Goal: Communication & Community: Share content

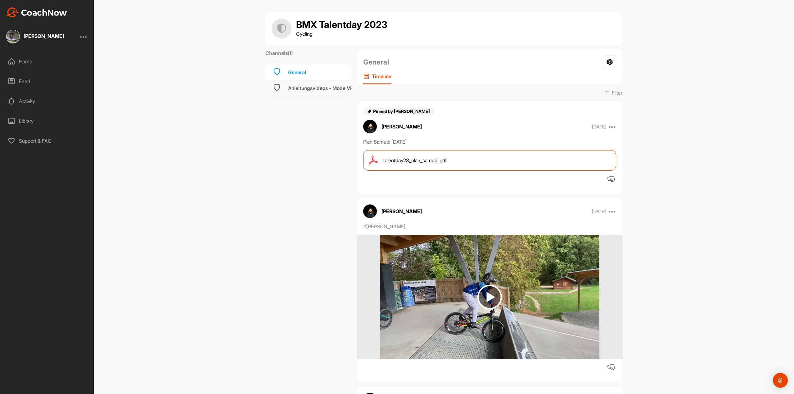
click at [13, 37] on img at bounding box center [13, 37] width 14 height 14
click at [35, 62] on div "Home" at bounding box center [47, 62] width 88 height 16
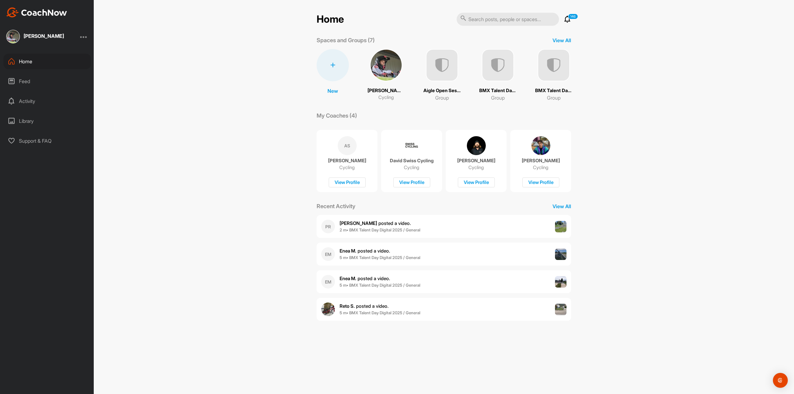
click at [20, 60] on div "Home" at bounding box center [47, 62] width 88 height 16
click at [496, 66] on img at bounding box center [498, 65] width 32 height 32
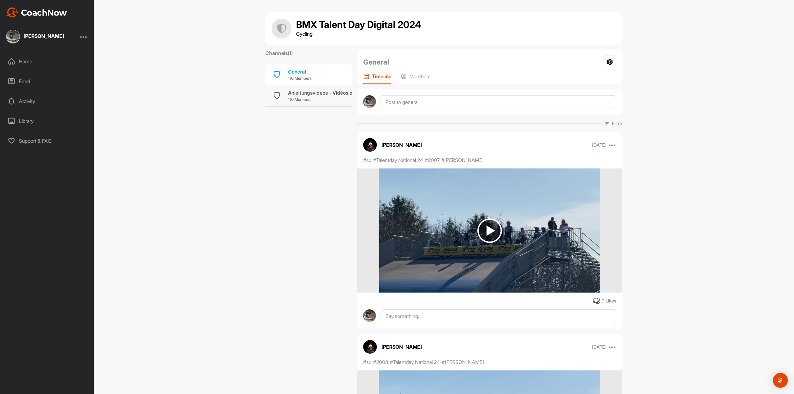
click at [18, 34] on img at bounding box center [13, 37] width 14 height 14
click at [9, 35] on img at bounding box center [13, 37] width 14 height 14
click at [21, 61] on div "Home" at bounding box center [47, 62] width 88 height 16
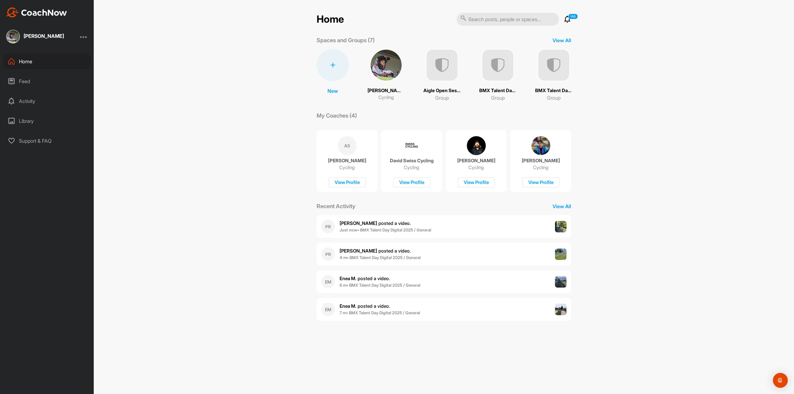
click at [555, 64] on img at bounding box center [553, 65] width 32 height 32
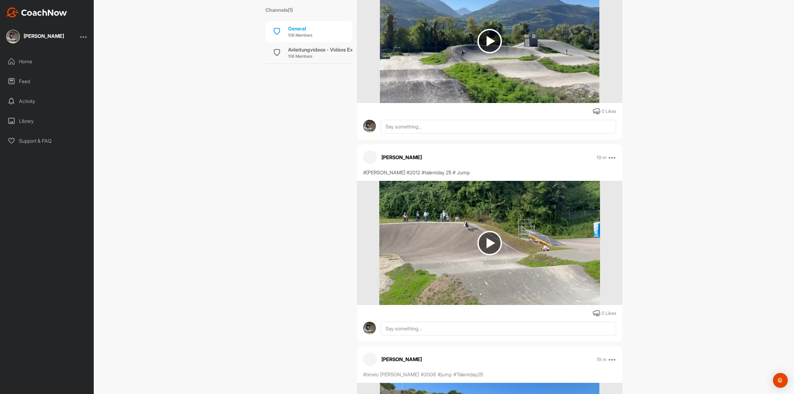
scroll to position [3402, 0]
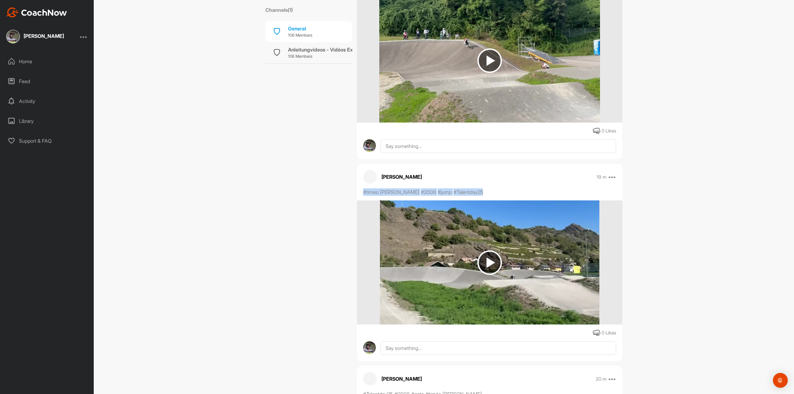
drag, startPoint x: 463, startPoint y: 194, endPoint x: 360, endPoint y: 197, distance: 103.4
click at [360, 197] on div "#timéo moret #2008 #jump #Talentday25 0 Likes" at bounding box center [489, 262] width 265 height 148
copy div "#timéo moret #2008 #jump #Talentday25"
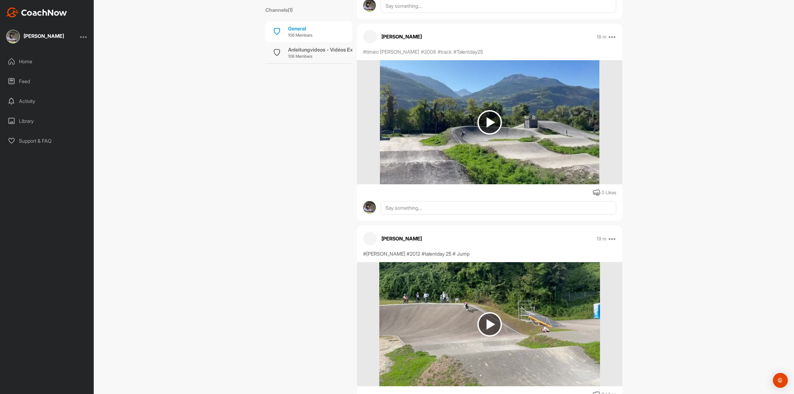
scroll to position [3123, 0]
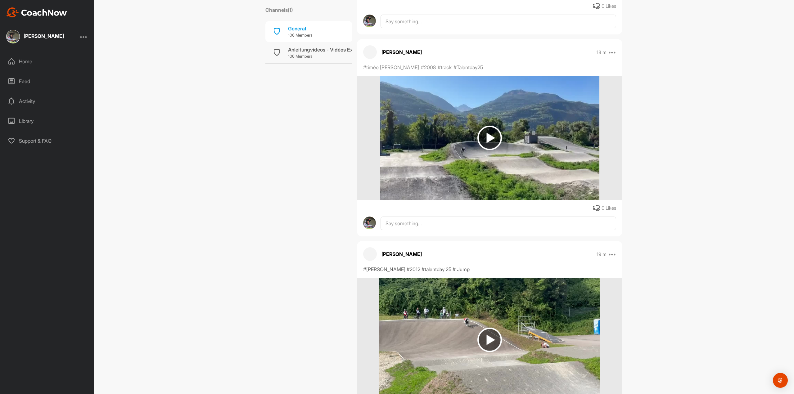
click at [669, 165] on div "BMX Talent Day Digital 2025 Cycling Channels ( 1 ) General 106 Members Anleitun…" at bounding box center [444, 197] width 700 height 394
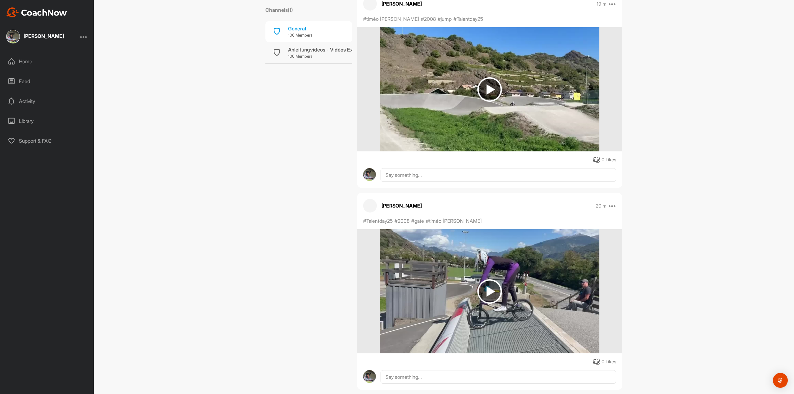
scroll to position [3589, 0]
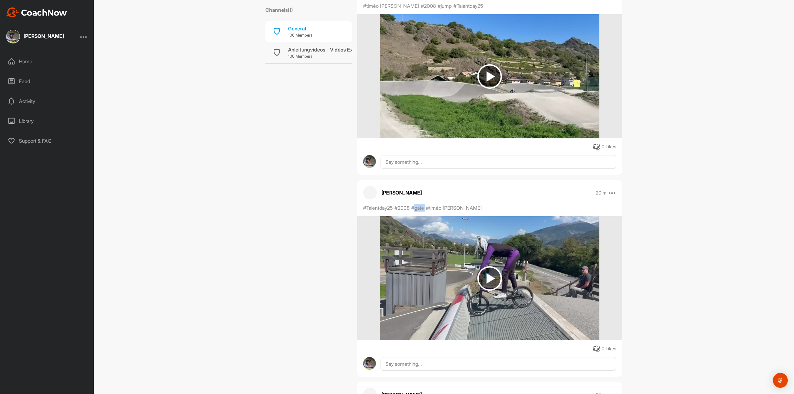
drag, startPoint x: 414, startPoint y: 208, endPoint x: 426, endPoint y: 208, distance: 12.1
click at [426, 208] on div "#Talentday25 #2008 #gate #timéo moret" at bounding box center [433, 207] width 140 height 7
click at [488, 204] on div "Timéo Moret 20 m Report #Talentday25 #2008 #gate #timéo moret 0 Likes" at bounding box center [489, 278] width 265 height 197
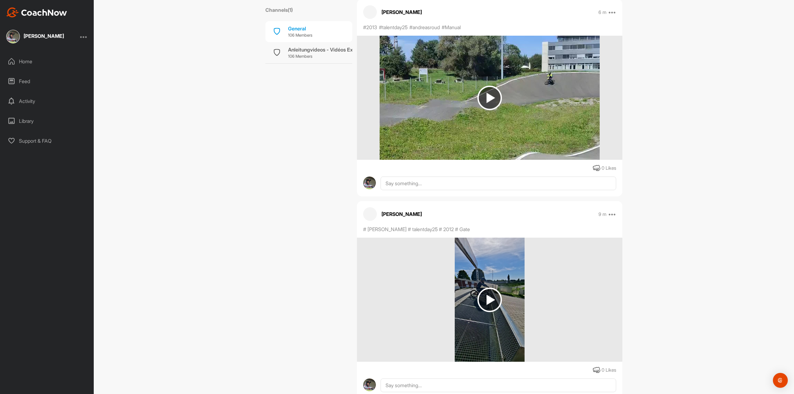
scroll to position [0, 0]
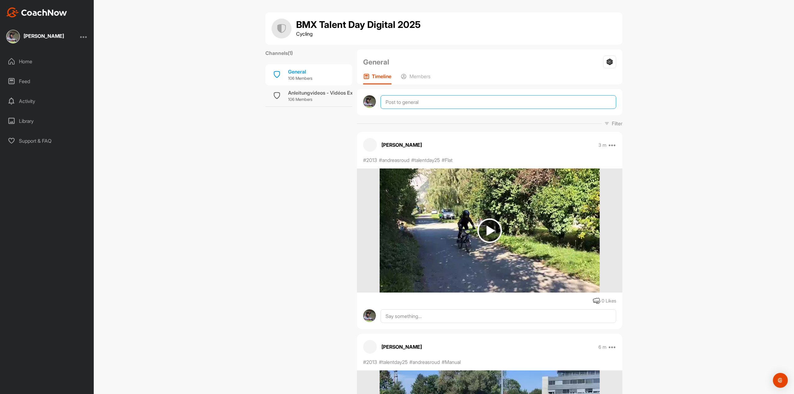
click at [412, 104] on textarea at bounding box center [498, 102] width 236 height 14
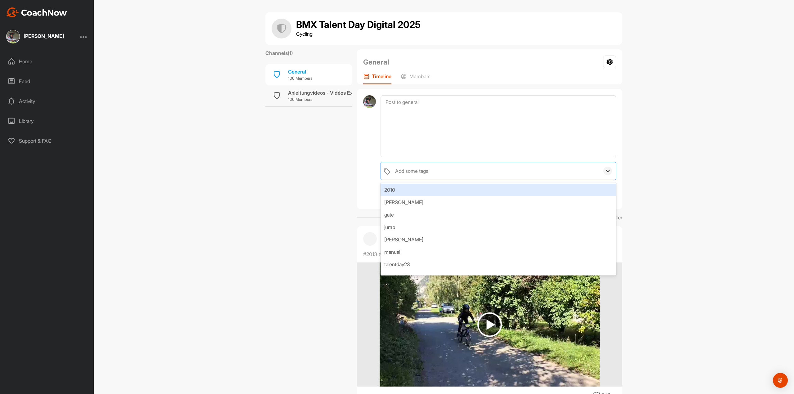
click at [605, 168] on icon at bounding box center [608, 171] width 6 height 6
click at [511, 115] on textarea at bounding box center [498, 126] width 236 height 62
click at [458, 173] on div "Add some tags." at bounding box center [496, 170] width 208 height 17
click at [499, 116] on textarea at bounding box center [498, 126] width 236 height 62
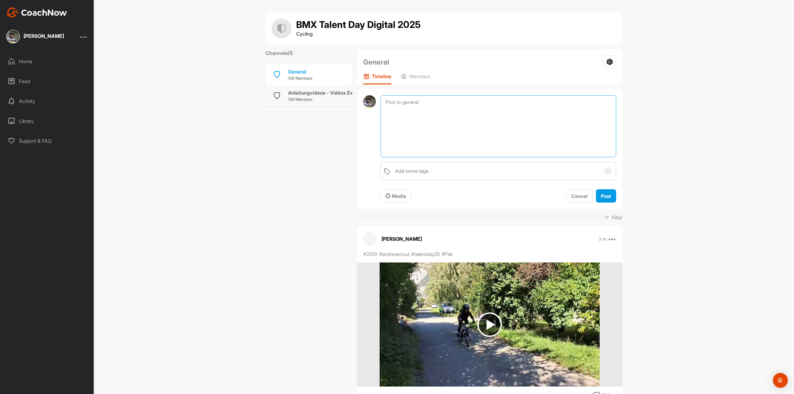
click at [490, 126] on textarea at bounding box center [498, 126] width 236 height 62
click at [396, 196] on span "Media" at bounding box center [395, 196] width 20 height 6
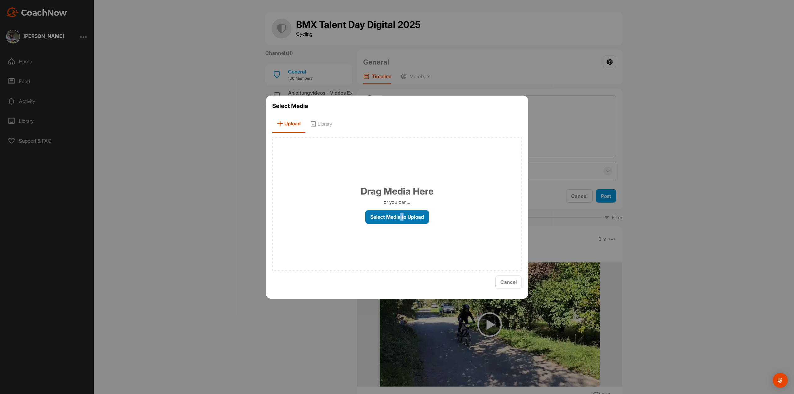
drag, startPoint x: 405, startPoint y: 214, endPoint x: 399, endPoint y: 222, distance: 9.6
click at [399, 222] on label "Select Media to Upload" at bounding box center [397, 216] width 64 height 13
click at [398, 216] on label "Select Media to Upload" at bounding box center [397, 216] width 64 height 13
click at [0, 0] on input "Select Media to Upload" at bounding box center [0, 0] width 0 height 0
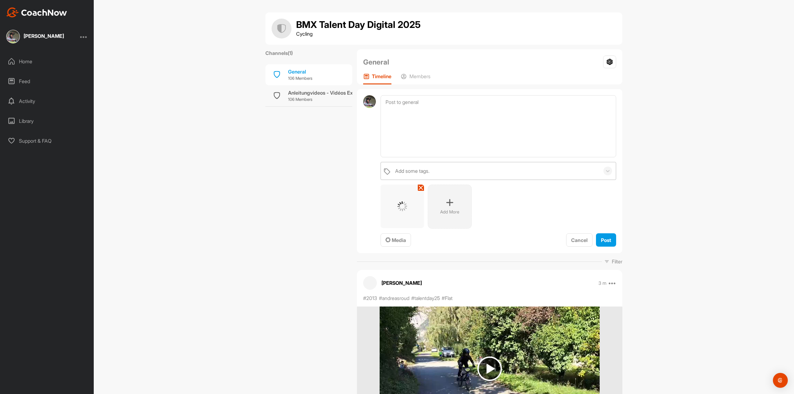
click at [453, 171] on div "Add some tags." at bounding box center [496, 170] width 208 height 17
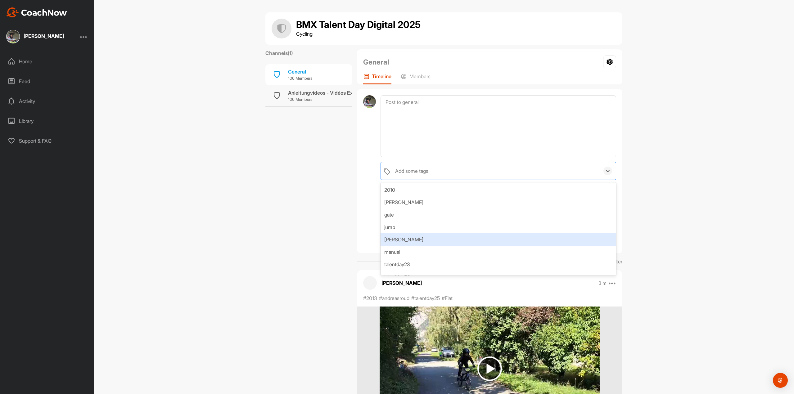
click at [427, 238] on div "kirsten pollini" at bounding box center [498, 239] width 236 height 12
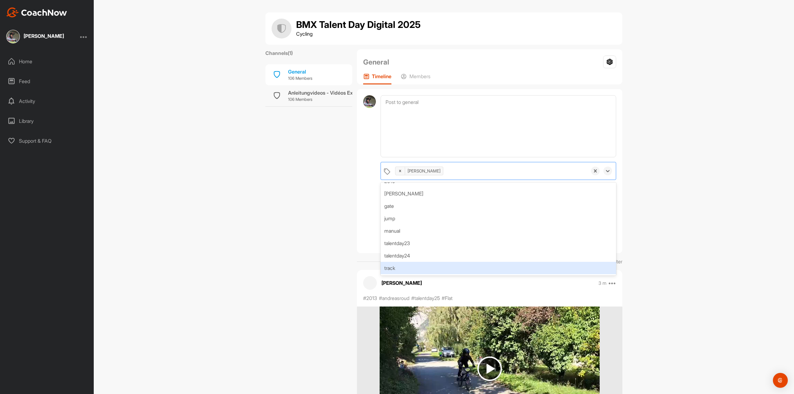
click at [421, 266] on div "track" at bounding box center [498, 268] width 236 height 12
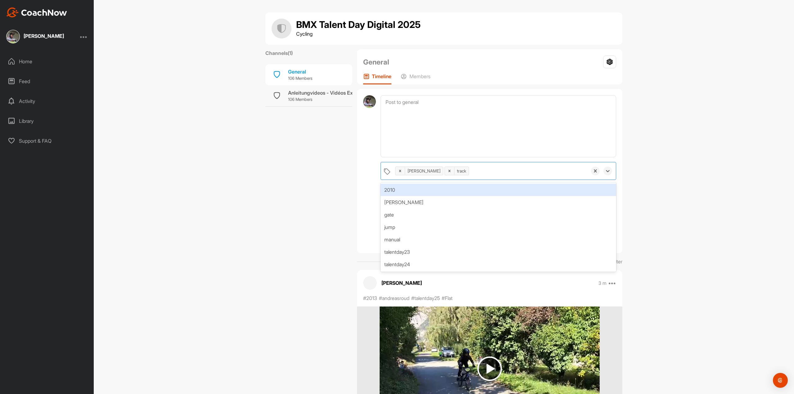
click at [453, 190] on div "2010" at bounding box center [498, 190] width 236 height 12
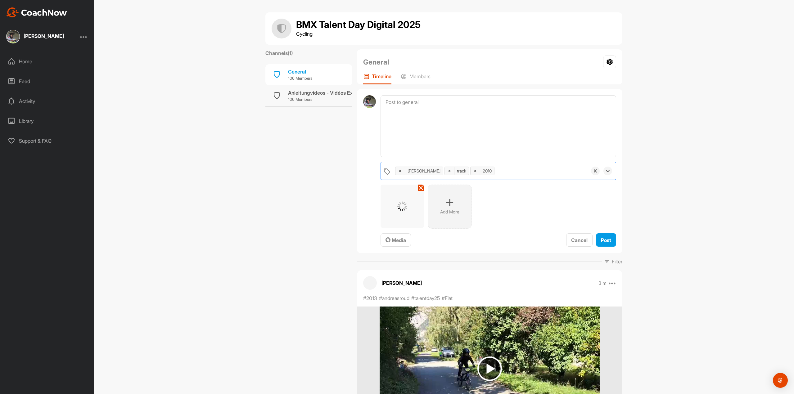
click at [513, 171] on div "kirsten pollini track 2010" at bounding box center [489, 170] width 195 height 17
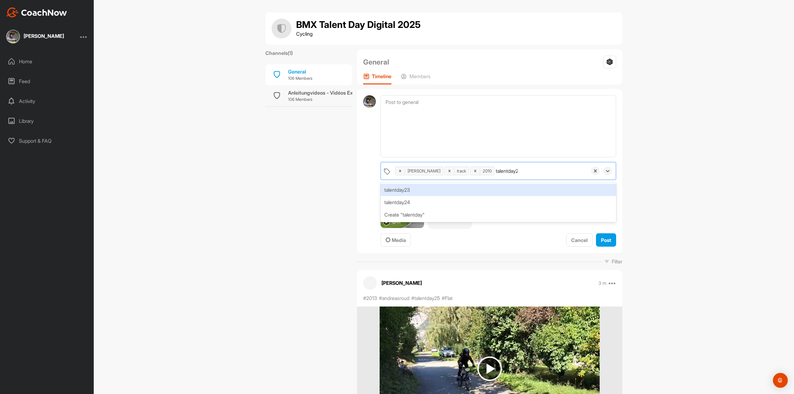
type input "talentday25"
click at [416, 190] on div "Create "talentday25"" at bounding box center [498, 190] width 236 height 12
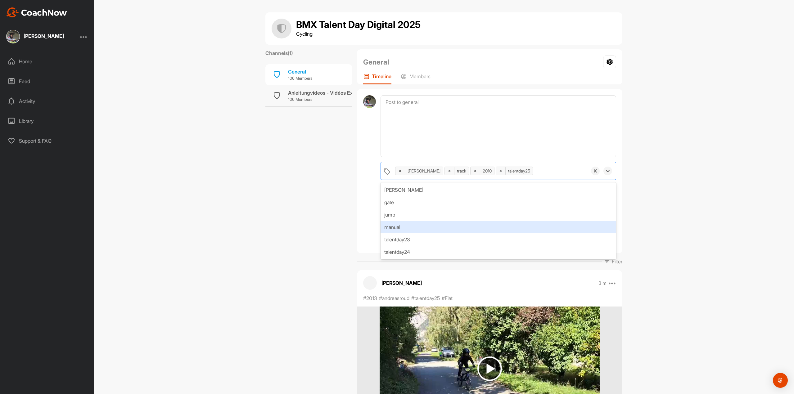
click at [646, 181] on div "BMX Talent Day Digital 2025 Cycling Channels ( 1 ) General 106 Members Anleitun…" at bounding box center [444, 197] width 700 height 394
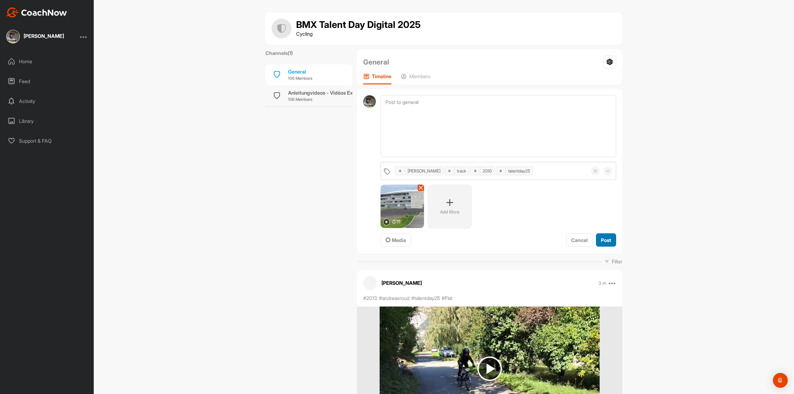
click at [605, 238] on span "Post" at bounding box center [606, 240] width 10 height 6
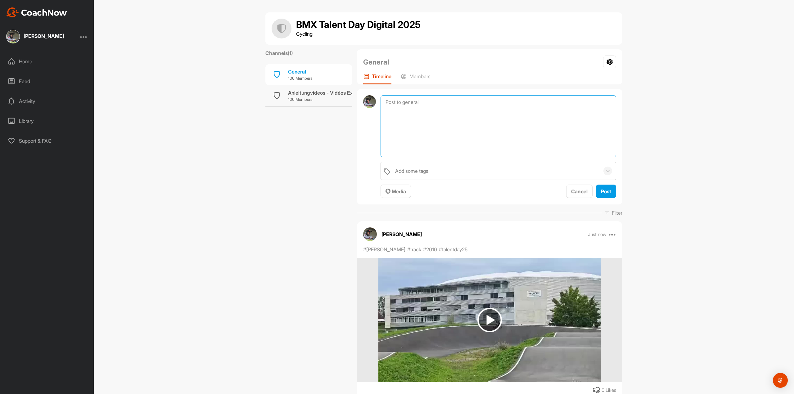
click at [448, 106] on textarea at bounding box center [498, 126] width 236 height 62
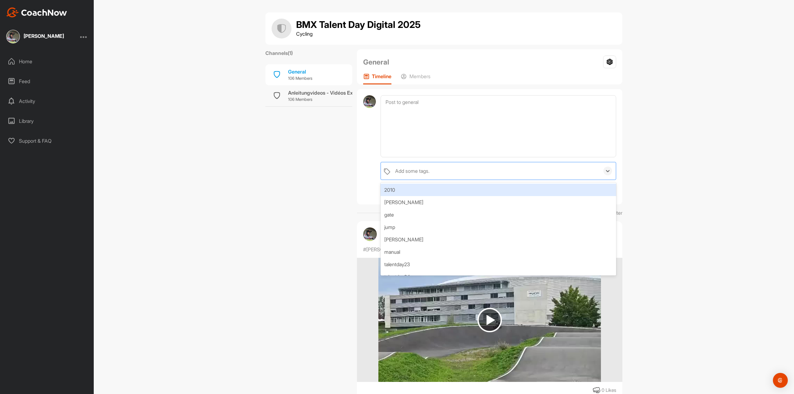
click at [431, 170] on div "Add some tags." at bounding box center [496, 170] width 208 height 17
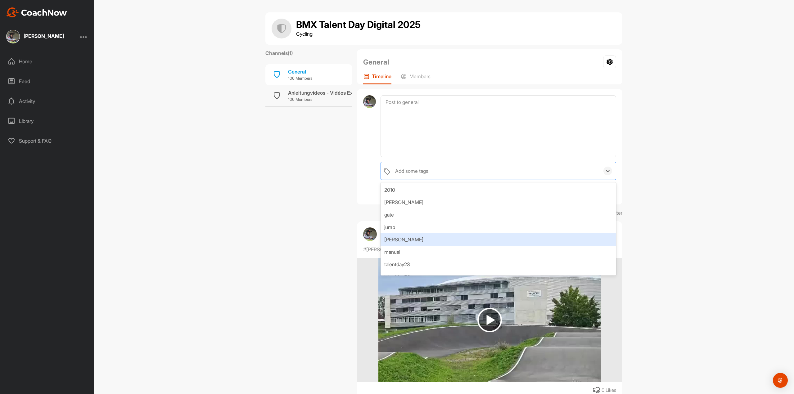
click at [433, 234] on div "kirsten pollini" at bounding box center [498, 239] width 236 height 12
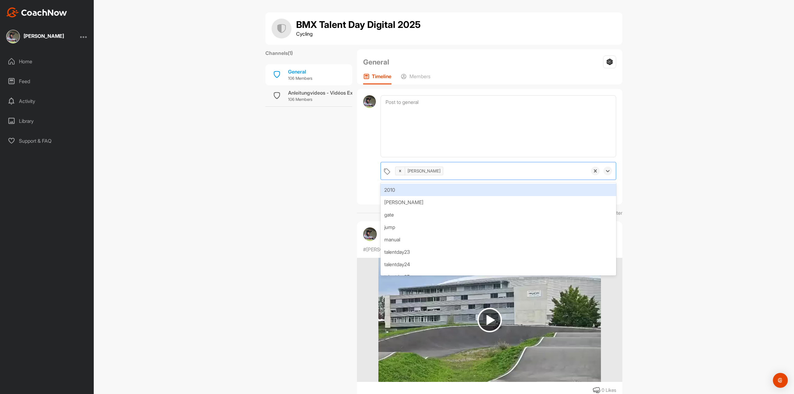
click at [430, 191] on div "2010" at bounding box center [498, 190] width 236 height 12
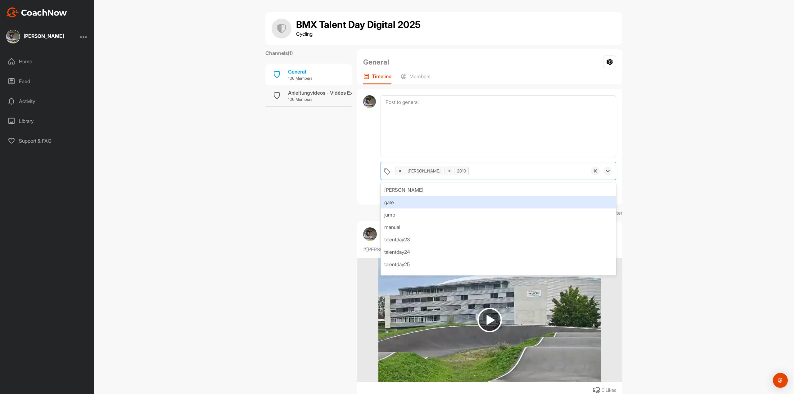
click at [428, 201] on div "gate" at bounding box center [498, 202] width 236 height 12
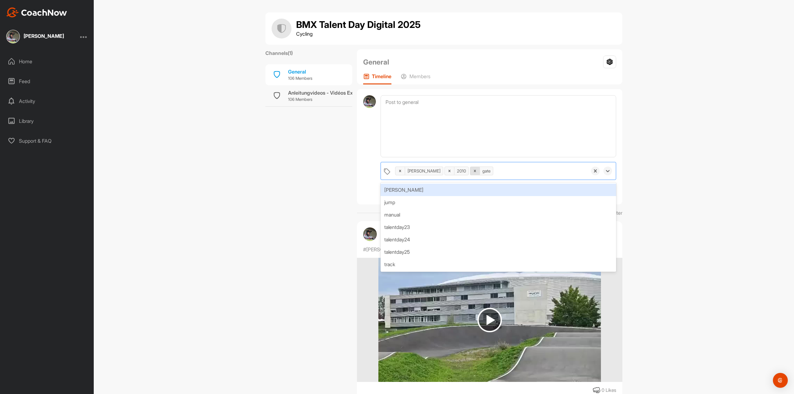
click at [474, 172] on icon at bounding box center [475, 171] width 2 height 2
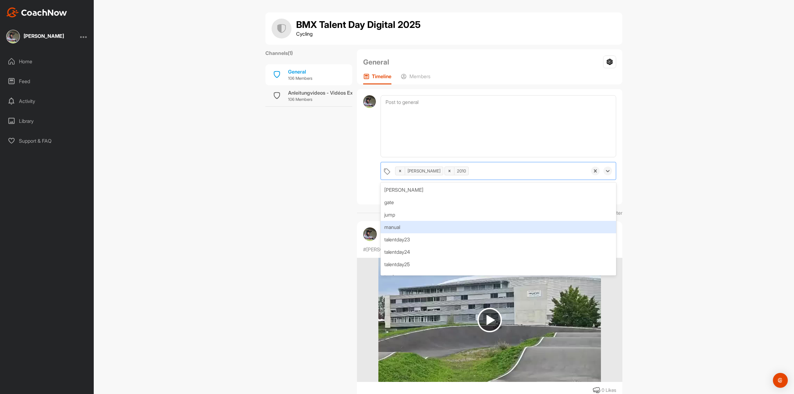
click at [411, 225] on div "manual" at bounding box center [498, 227] width 236 height 12
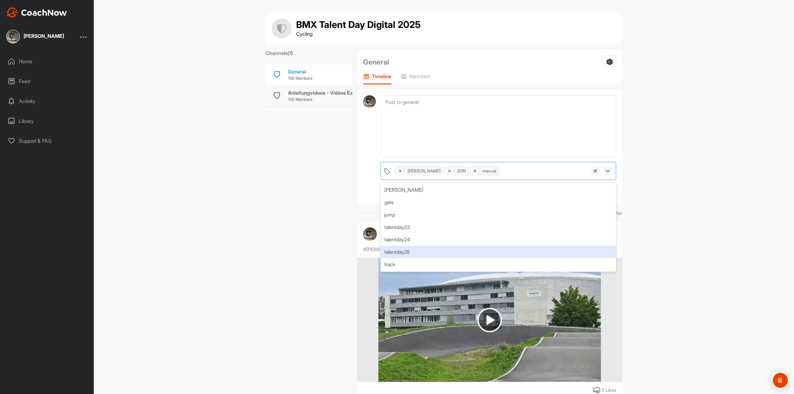
click at [410, 251] on div "talentday25" at bounding box center [498, 252] width 236 height 12
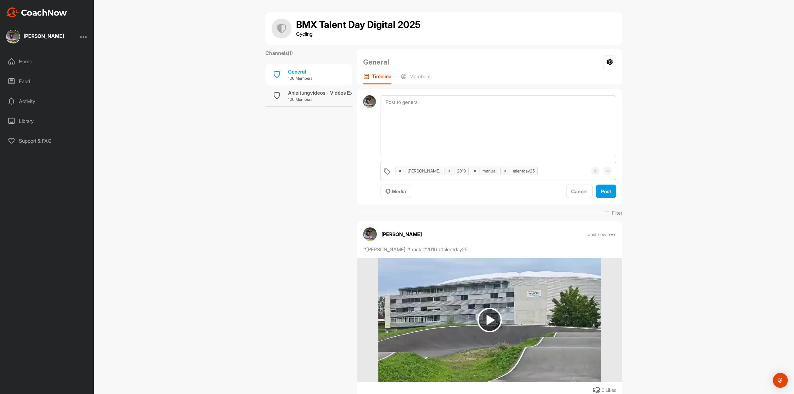
click at [360, 188] on div "kirsten pollini 2010 manual talentday25 Media Cancel Post" at bounding box center [489, 146] width 265 height 115
click at [393, 195] on div "Media" at bounding box center [395, 191] width 20 height 7
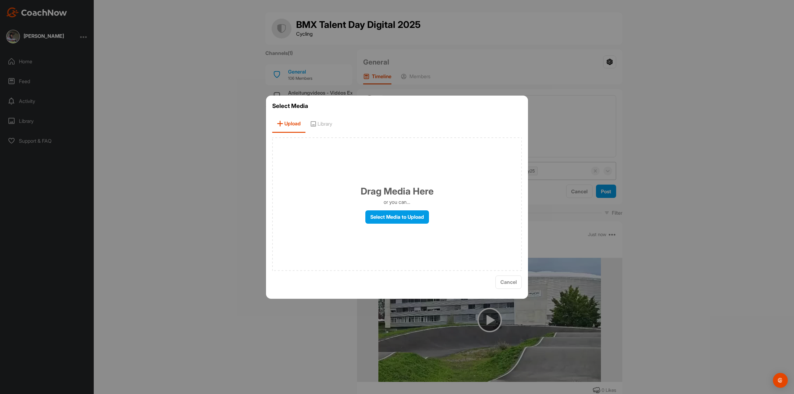
click at [292, 125] on span "Upload" at bounding box center [288, 124] width 33 height 18
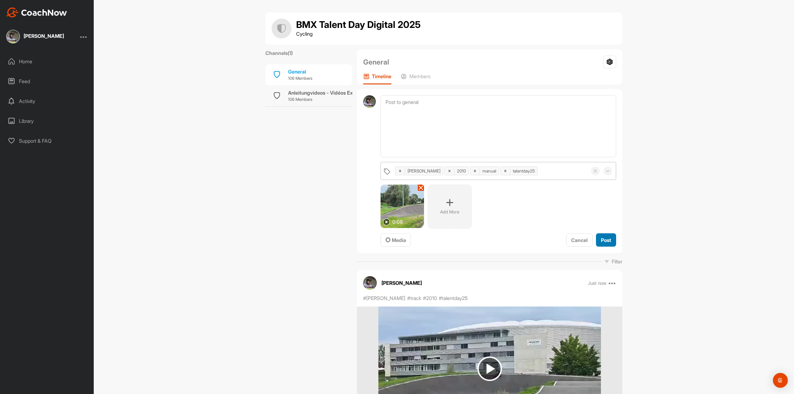
click at [605, 240] on span "Post" at bounding box center [606, 240] width 10 height 6
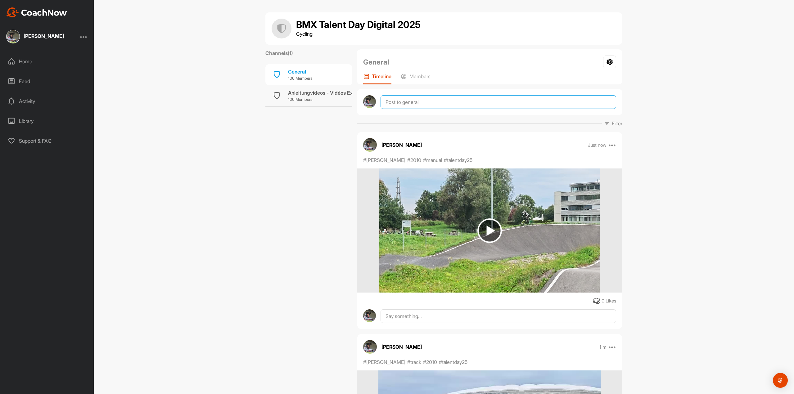
click at [421, 101] on textarea at bounding box center [498, 102] width 236 height 14
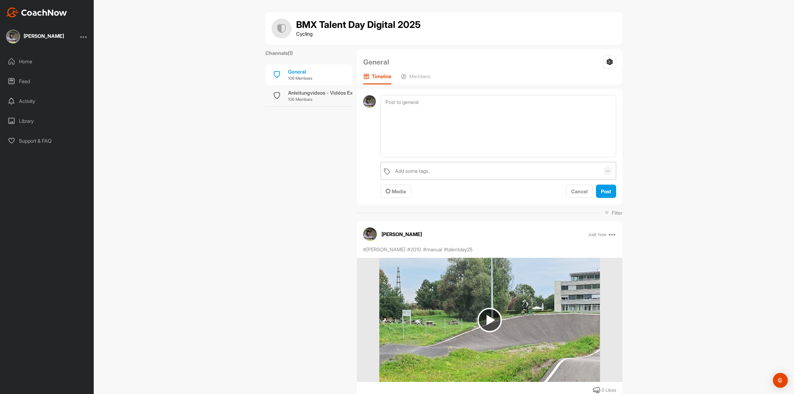
click at [417, 167] on div "Add some tags." at bounding box center [496, 170] width 208 height 17
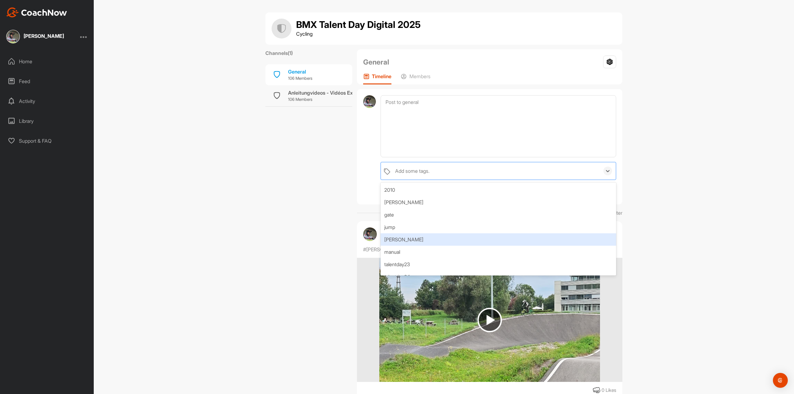
click at [419, 237] on div "kirsten pollini" at bounding box center [498, 239] width 236 height 12
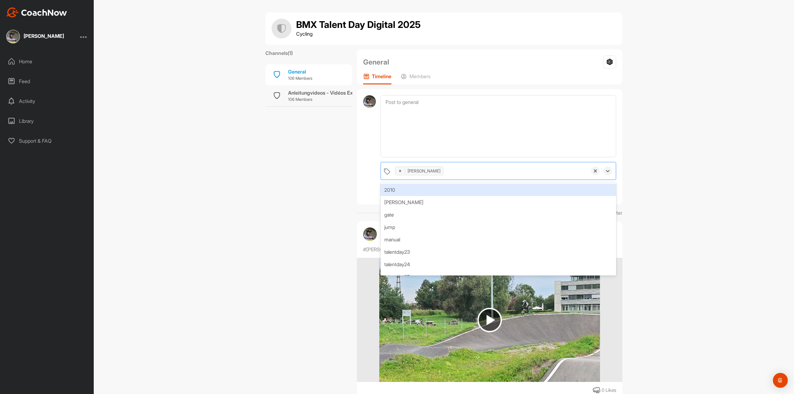
click at [414, 191] on div "2010" at bounding box center [498, 190] width 236 height 12
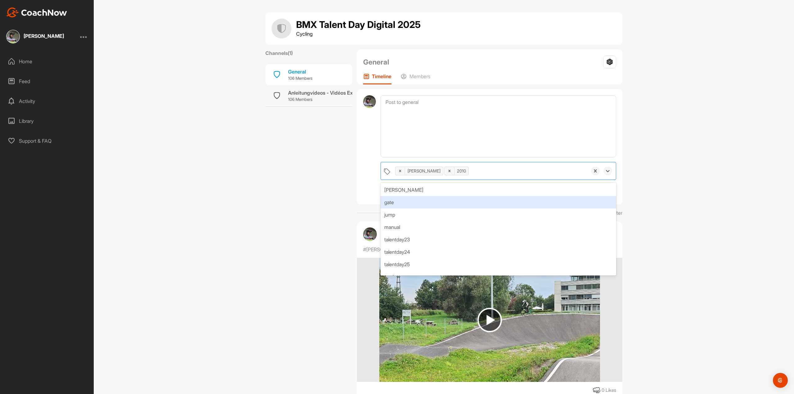
click at [410, 206] on div "gate" at bounding box center [498, 202] width 236 height 12
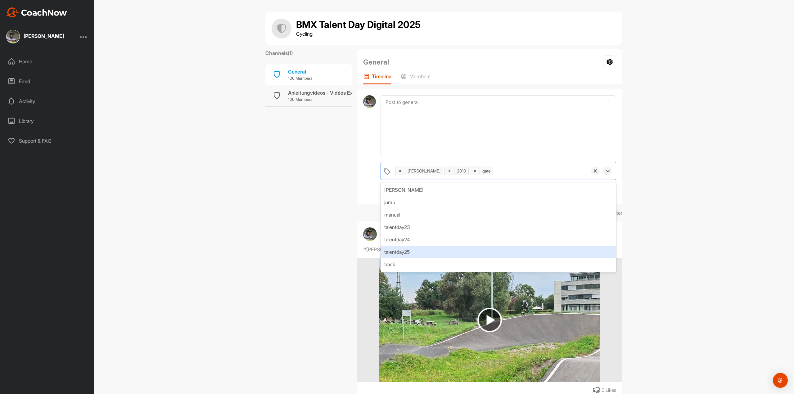
click at [412, 249] on div "talentday25" at bounding box center [498, 252] width 236 height 12
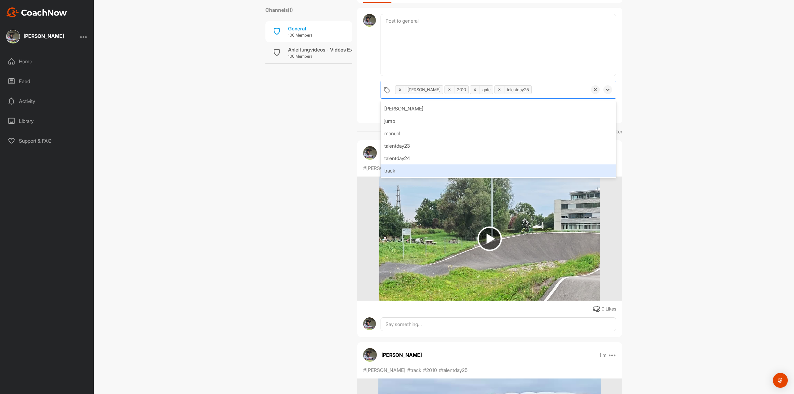
scroll to position [62, 0]
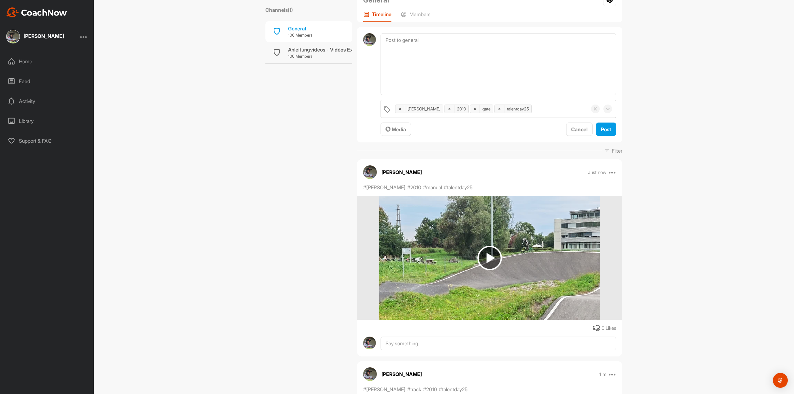
click at [672, 267] on div "BMX Talent Day Digital 2025 Cycling Channels ( 1 ) General 106 Members Anleitun…" at bounding box center [444, 197] width 700 height 394
click at [395, 127] on span "Media" at bounding box center [395, 129] width 20 height 6
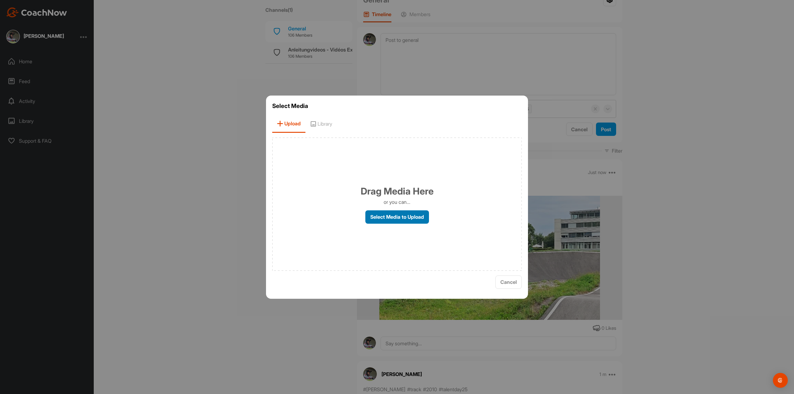
click at [387, 214] on label "Select Media to Upload" at bounding box center [397, 216] width 64 height 13
click at [0, 0] on input "Select Media to Upload" at bounding box center [0, 0] width 0 height 0
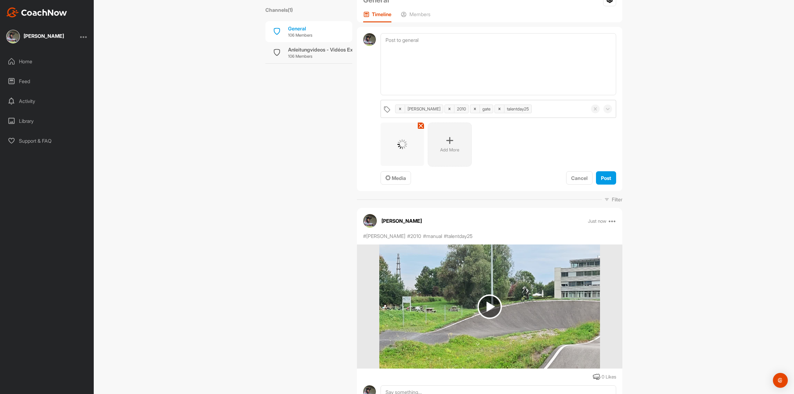
scroll to position [0, 0]
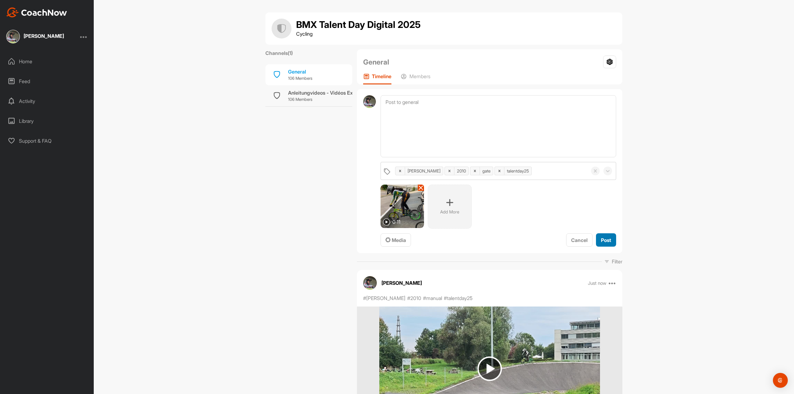
click at [610, 239] on button "Post" at bounding box center [606, 239] width 20 height 13
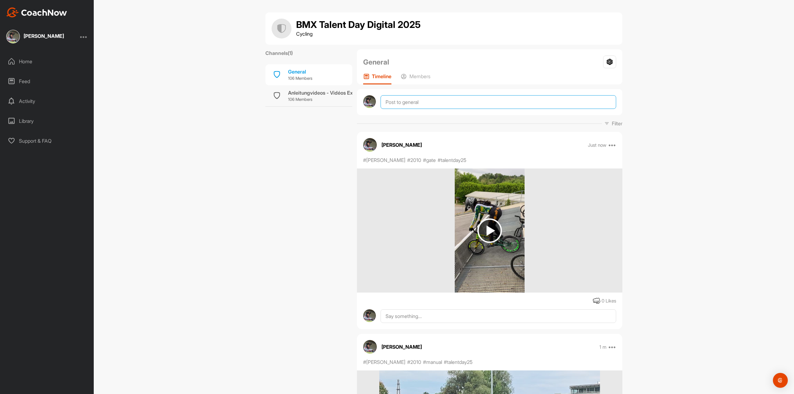
click at [400, 101] on textarea at bounding box center [498, 102] width 236 height 14
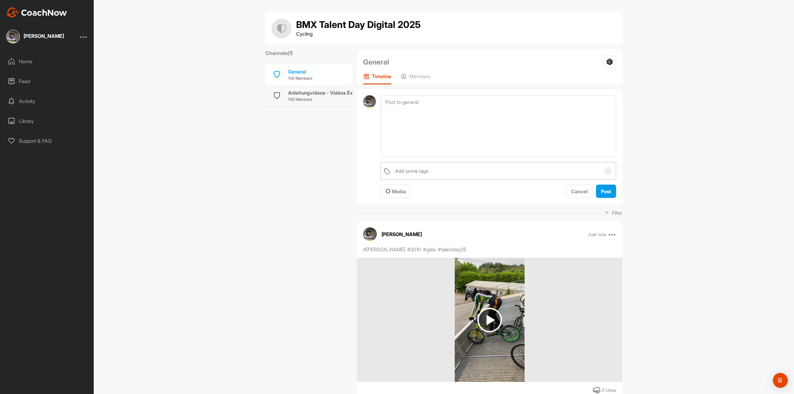
click at [418, 172] on div "Add some tags." at bounding box center [412, 170] width 34 height 7
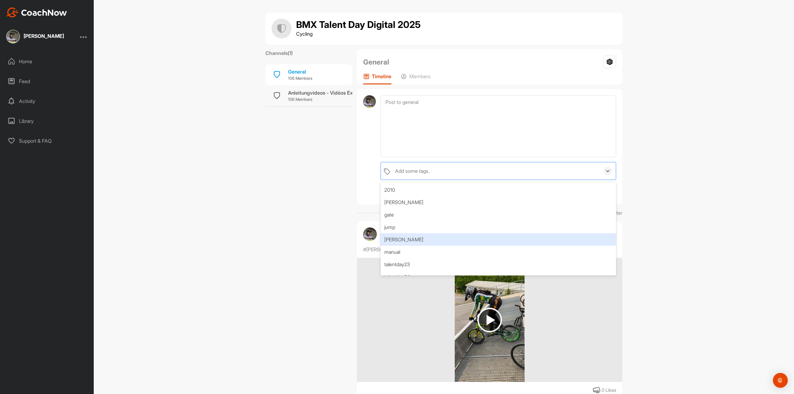
click at [429, 235] on div "kirsten pollini" at bounding box center [498, 239] width 236 height 12
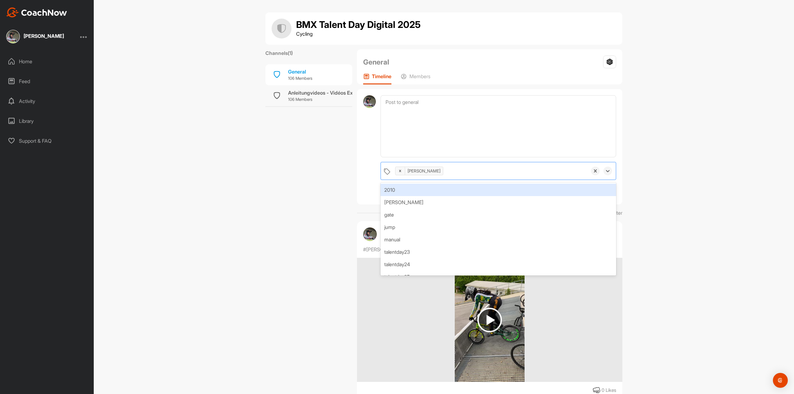
click at [427, 191] on div "2010" at bounding box center [498, 190] width 236 height 12
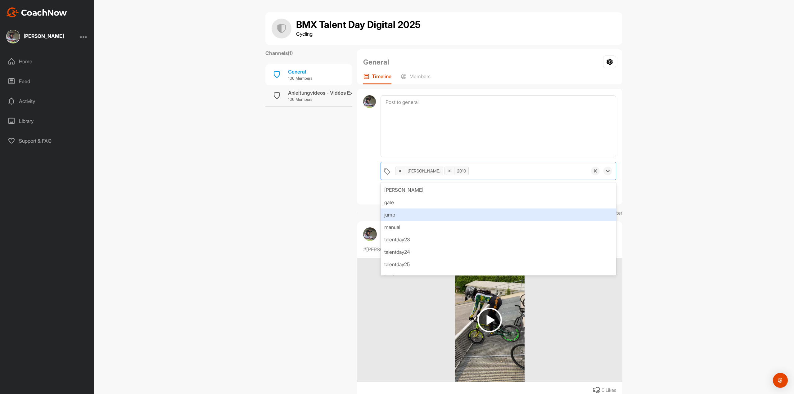
click at [427, 210] on div "jump" at bounding box center [498, 215] width 236 height 12
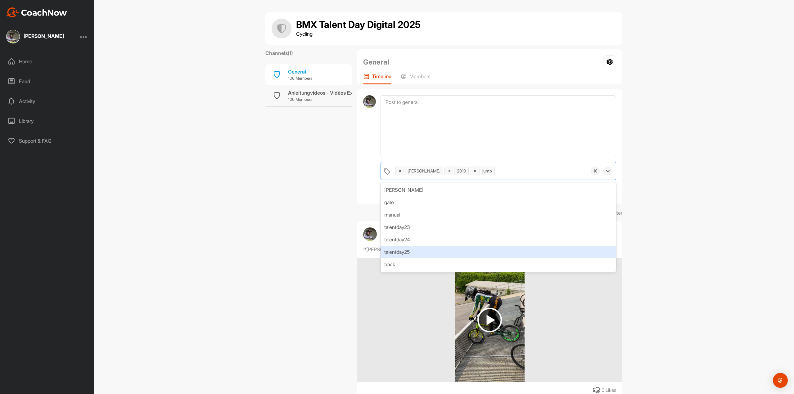
click at [422, 250] on div "talentday25" at bounding box center [498, 252] width 236 height 12
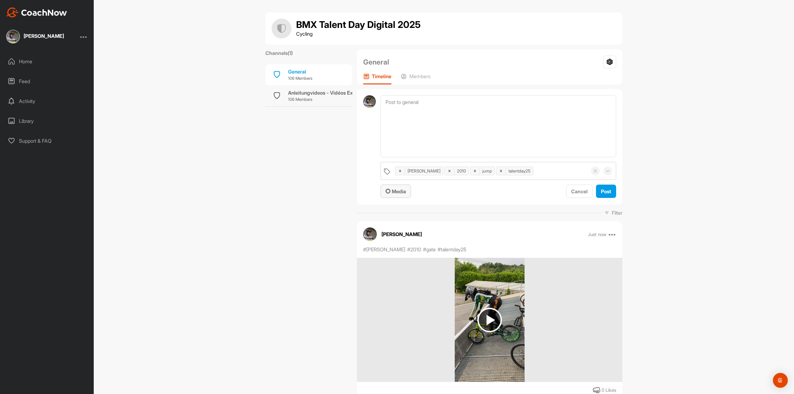
click at [396, 195] on div "Media" at bounding box center [395, 191] width 20 height 7
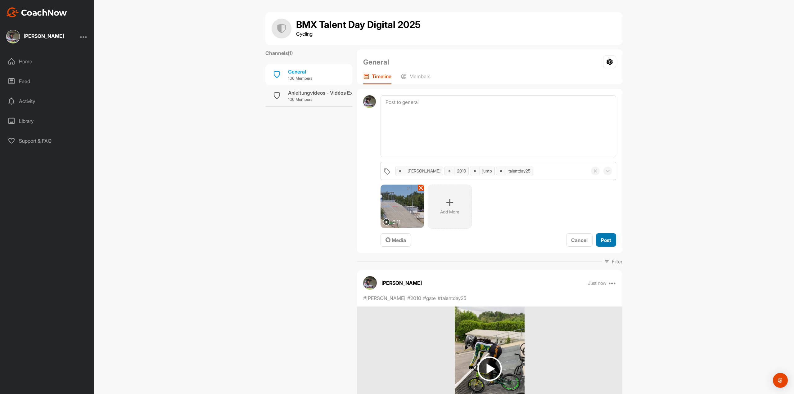
click at [606, 239] on span "Post" at bounding box center [606, 240] width 10 height 6
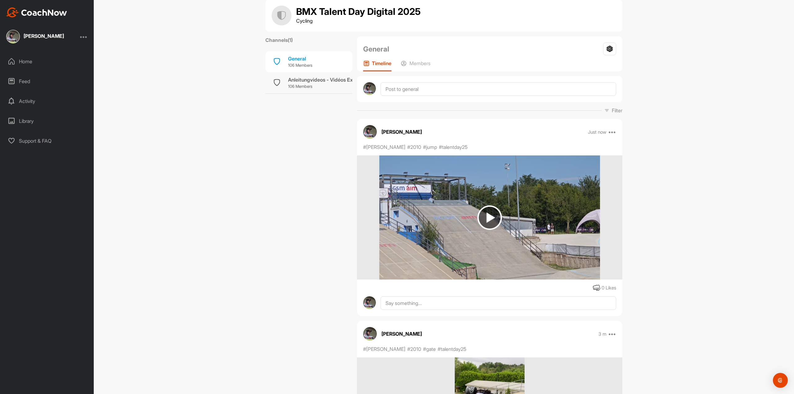
scroll to position [62, 0]
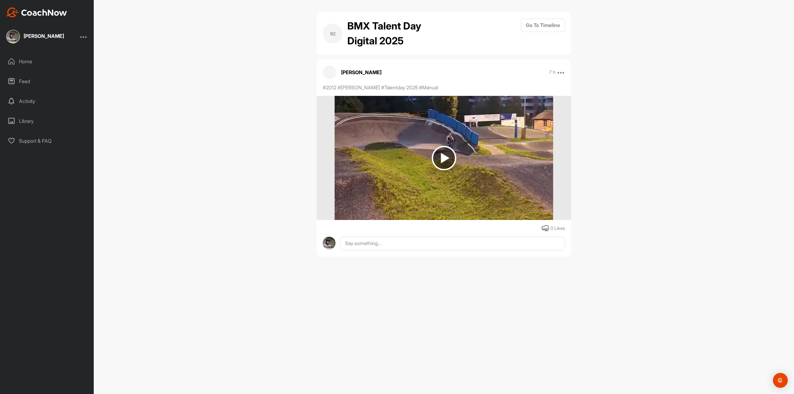
click at [448, 154] on img at bounding box center [444, 158] width 25 height 25
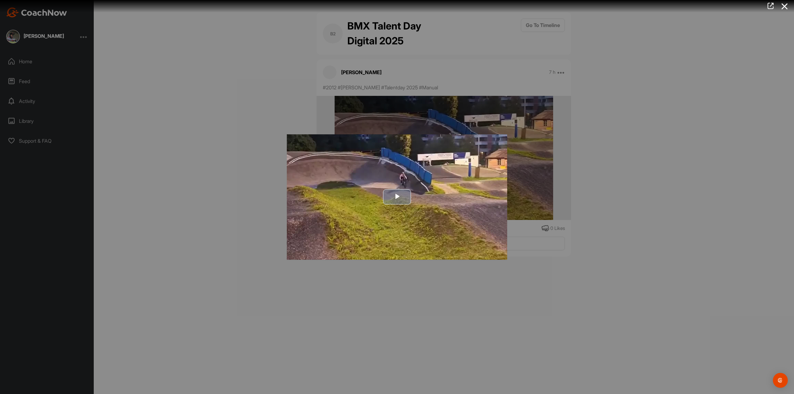
click at [397, 197] on span "Video Player" at bounding box center [397, 197] width 0 height 0
click at [684, 168] on div at bounding box center [397, 197] width 794 height 394
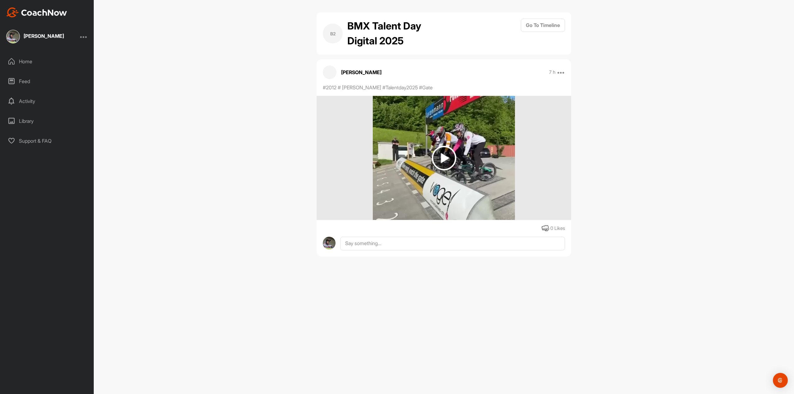
click at [445, 157] on img at bounding box center [444, 158] width 25 height 25
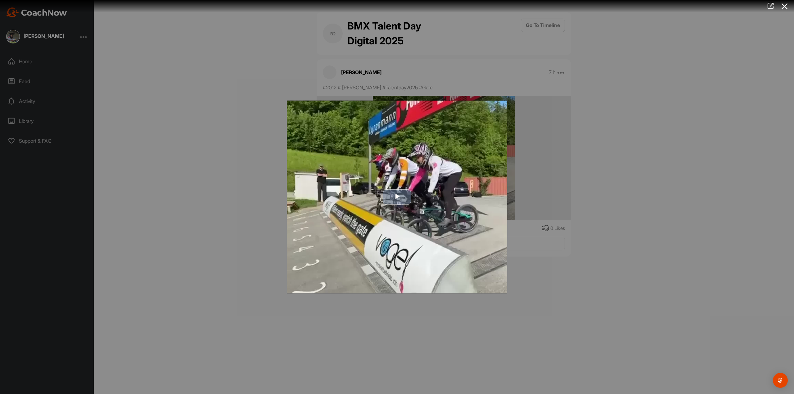
click at [397, 197] on span "Video Player" at bounding box center [397, 197] width 0 height 0
click at [415, 180] on video "Video Player" at bounding box center [397, 197] width 220 height 193
click at [588, 85] on div at bounding box center [397, 197] width 794 height 394
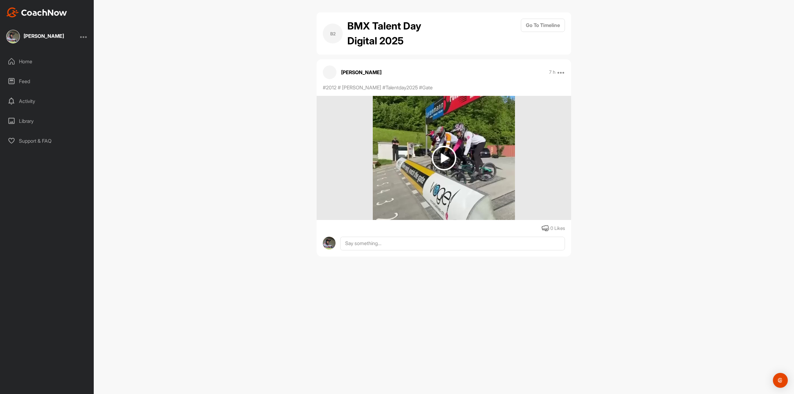
click at [12, 40] on img at bounding box center [13, 37] width 14 height 14
click at [20, 59] on div "Home" at bounding box center [47, 62] width 88 height 16
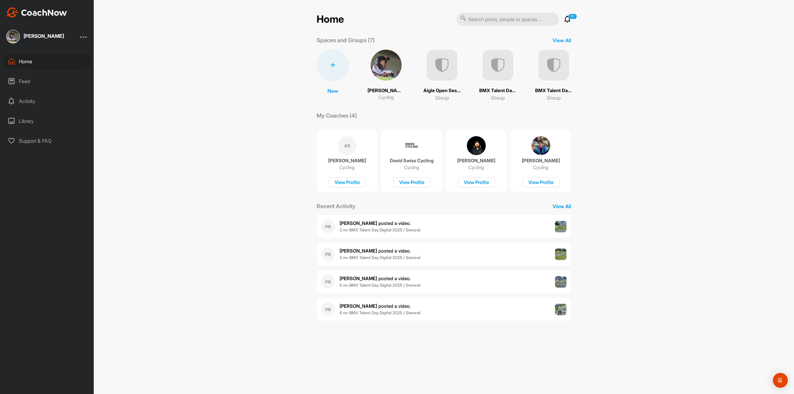
click at [566, 20] on icon at bounding box center [567, 19] width 7 height 7
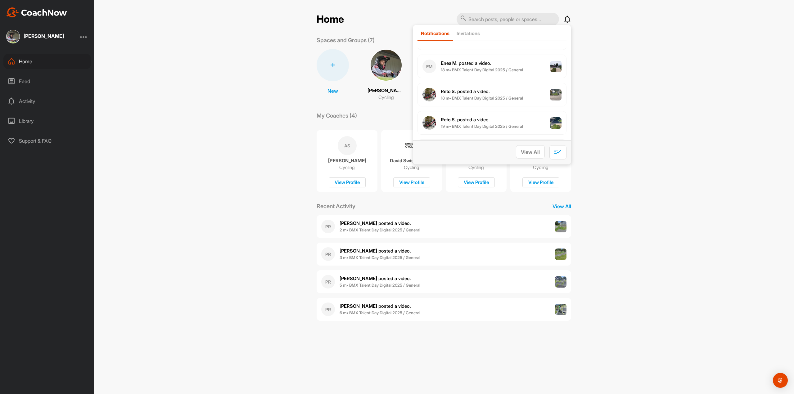
scroll to position [248, 0]
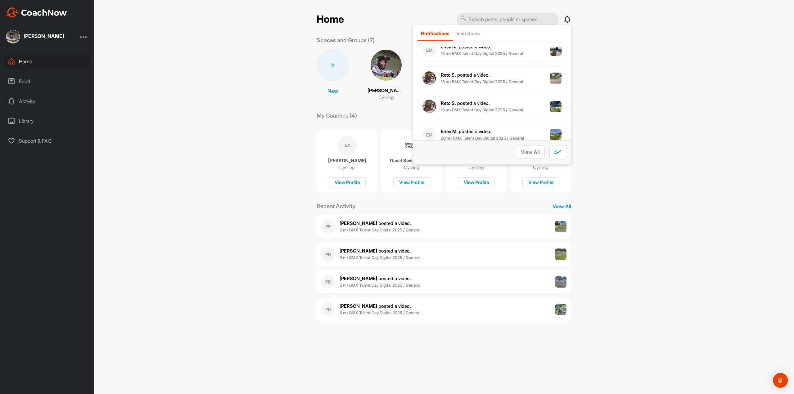
click at [669, 82] on div "Home Notifications Invitations Today PR Philippe R. posted a video . 2 m • BMX …" at bounding box center [444, 197] width 700 height 394
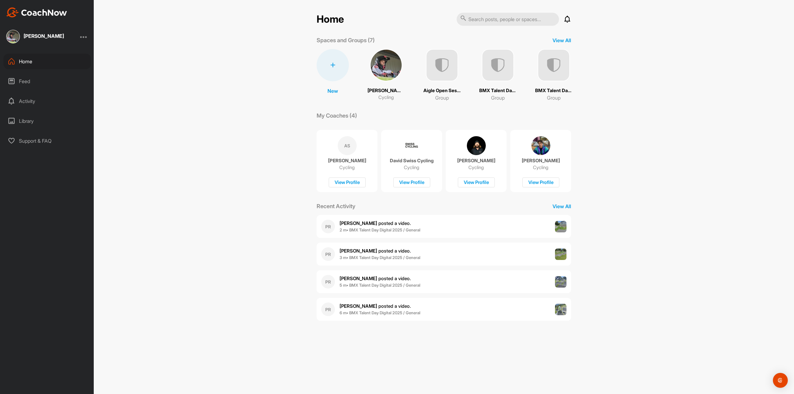
click at [336, 20] on h2 "Home" at bounding box center [330, 19] width 27 height 12
click at [551, 66] on img at bounding box center [553, 65] width 32 height 32
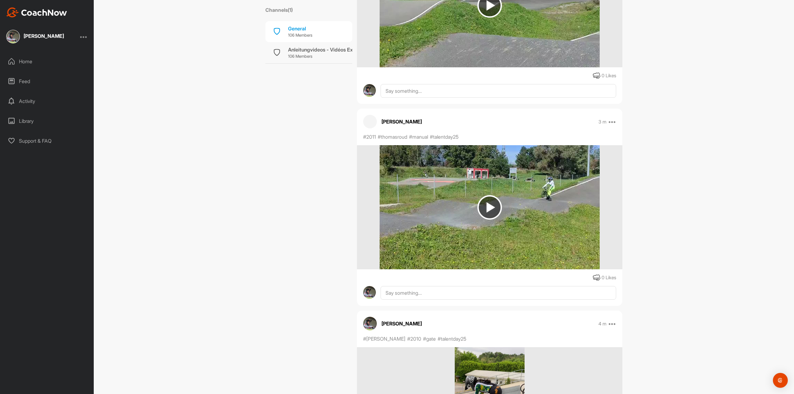
scroll to position [465, 0]
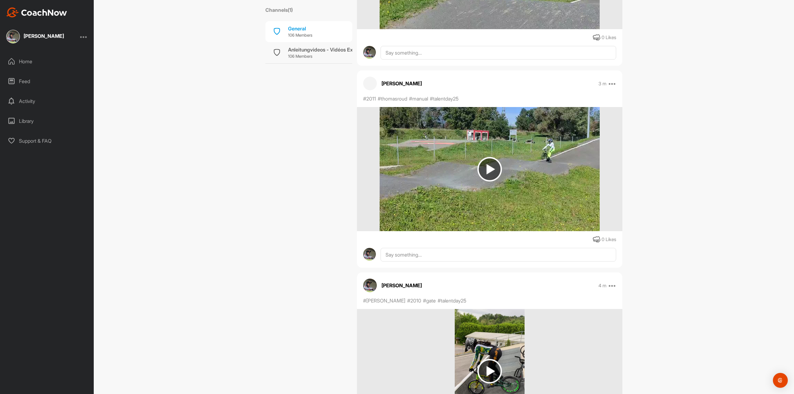
click at [494, 168] on img at bounding box center [489, 169] width 25 height 25
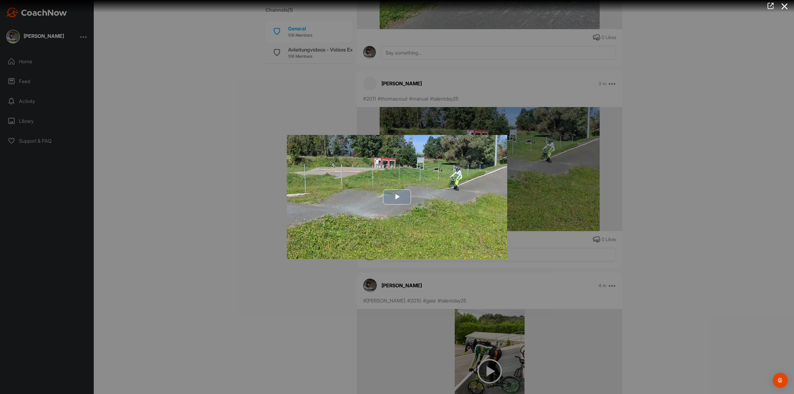
click at [397, 197] on span "Video Player" at bounding box center [397, 197] width 0 height 0
click at [704, 160] on div at bounding box center [397, 197] width 794 height 394
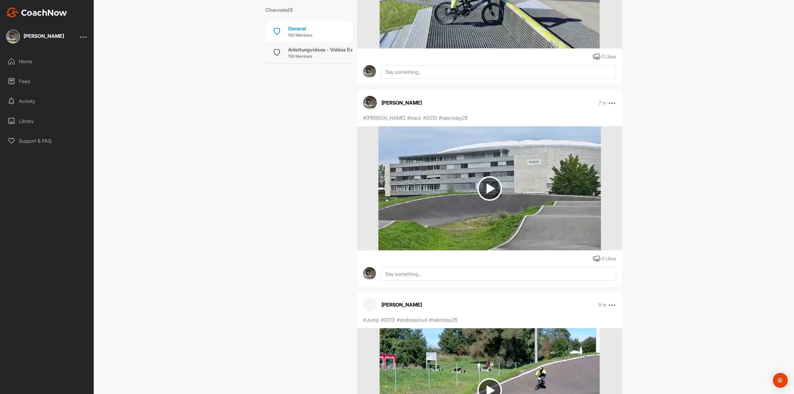
scroll to position [1521, 0]
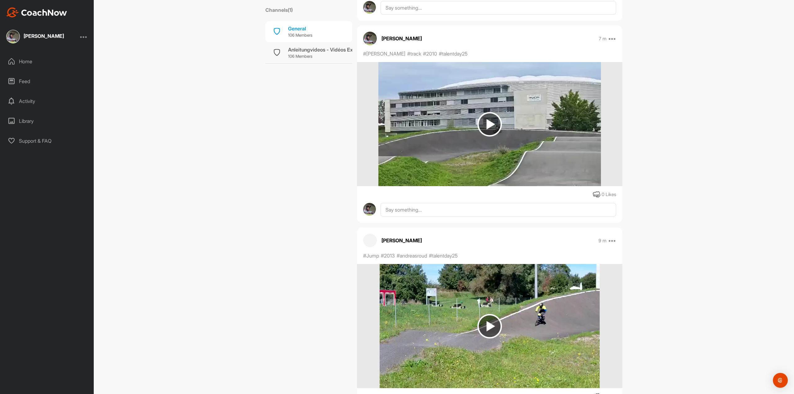
click at [690, 123] on div "BMX Talent Day Digital 2025 Cycling Channels ( 1 ) General 106 Members Anleitun…" at bounding box center [444, 197] width 700 height 394
click at [477, 121] on img at bounding box center [489, 124] width 25 height 25
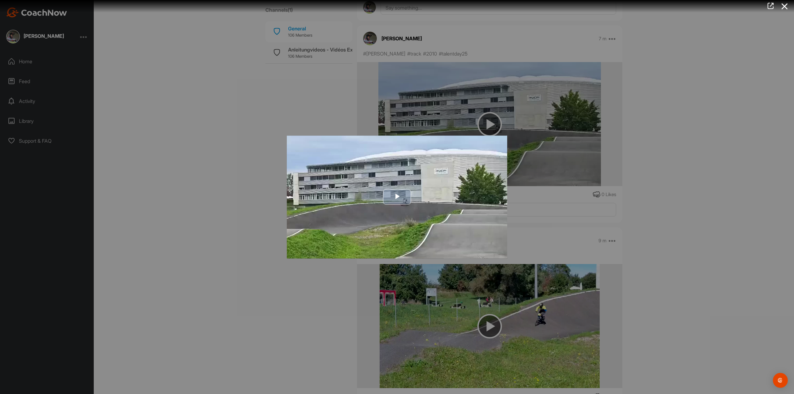
click at [397, 197] on span "Video Player" at bounding box center [397, 197] width 0 height 0
click at [686, 145] on div at bounding box center [397, 197] width 794 height 394
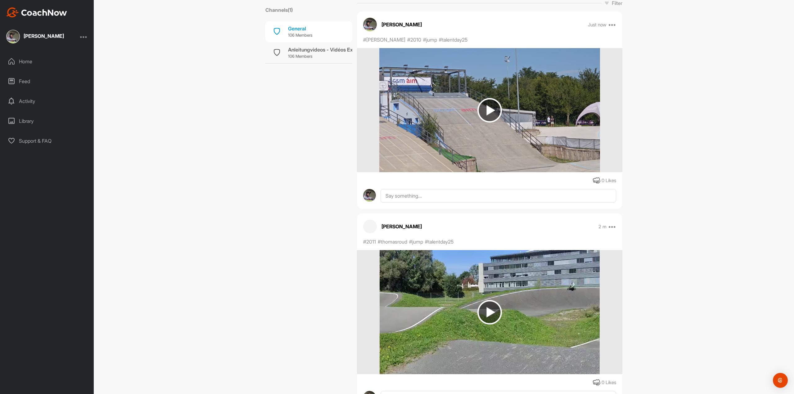
scroll to position [0, 0]
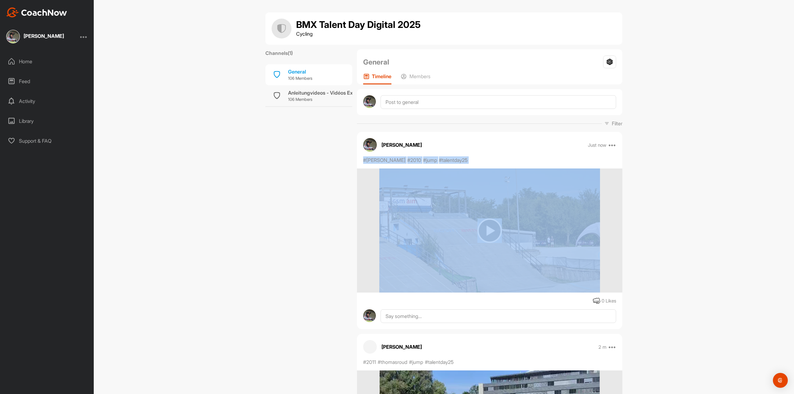
drag, startPoint x: 359, startPoint y: 160, endPoint x: 672, endPoint y: 206, distance: 316.2
click at [655, 213] on div "BMX Talent Day Digital 2025 Cycling Channels ( 1 ) General 106 Members Anleitun…" at bounding box center [444, 197] width 700 height 394
click at [672, 206] on div "BMX Talent Day Digital 2025 Cycling Channels ( 1 ) General 106 Members Anleitun…" at bounding box center [444, 197] width 700 height 394
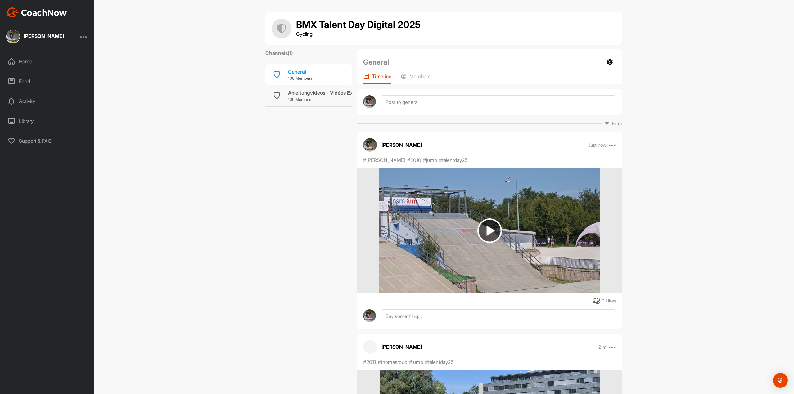
click at [487, 233] on img at bounding box center [489, 230] width 25 height 25
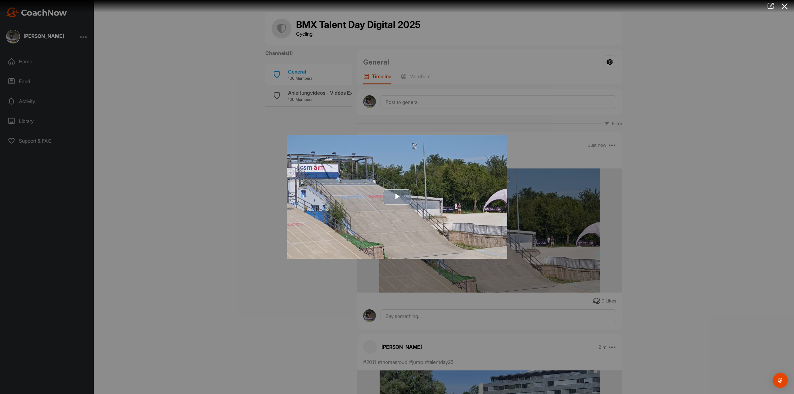
click at [397, 197] on span "Video Player" at bounding box center [397, 197] width 0 height 0
click at [710, 138] on div at bounding box center [397, 197] width 794 height 394
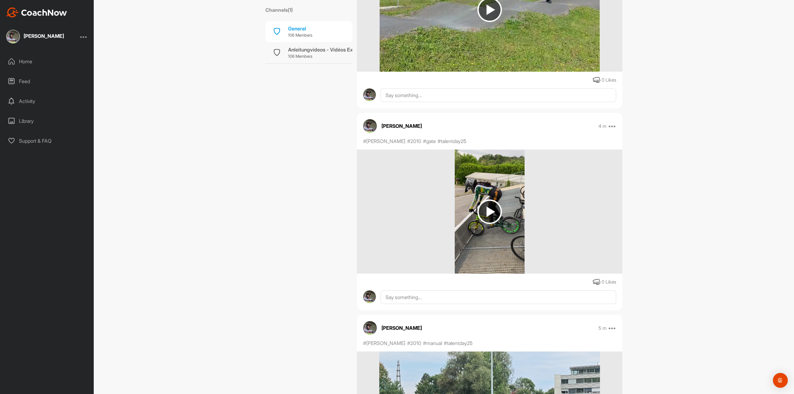
scroll to position [652, 0]
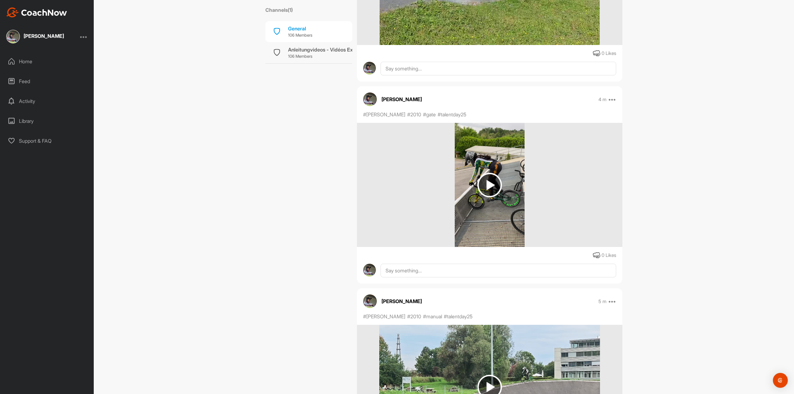
click at [495, 182] on img at bounding box center [489, 185] width 25 height 25
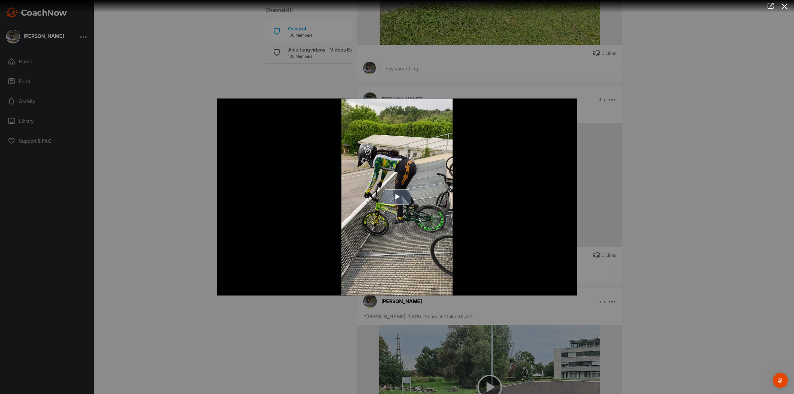
click at [397, 197] on span "Video Player" at bounding box center [397, 197] width 0 height 0
click at [660, 103] on div at bounding box center [397, 197] width 794 height 394
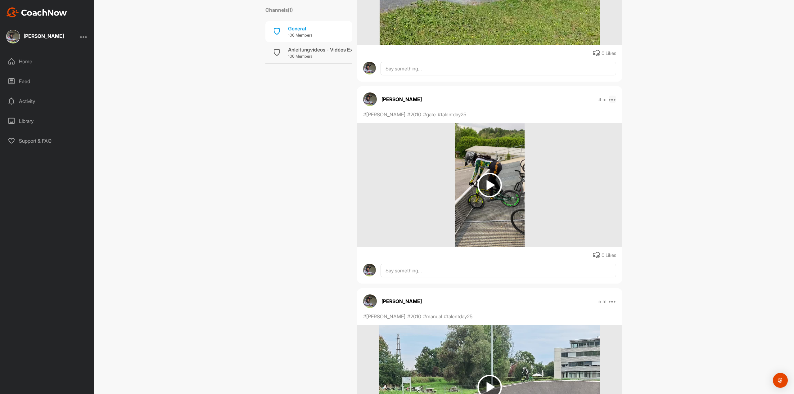
click at [610, 100] on icon at bounding box center [612, 99] width 7 height 7
click at [570, 161] on button "Delete" at bounding box center [574, 161] width 84 height 20
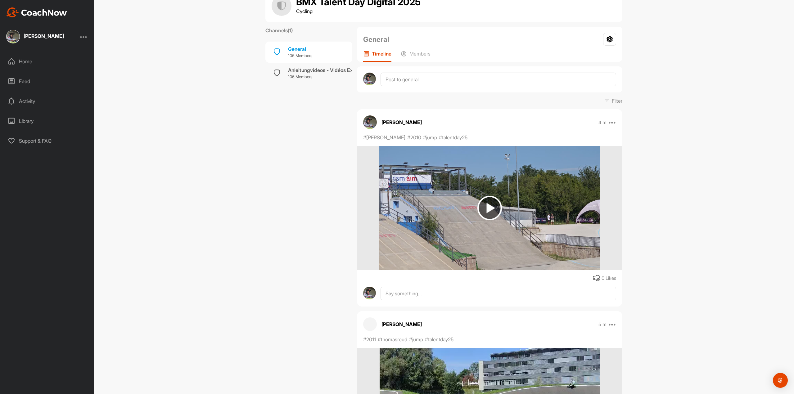
scroll to position [0, 0]
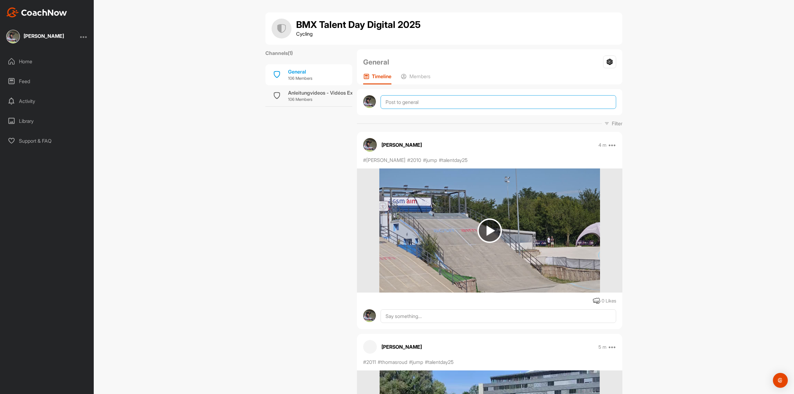
click at [459, 99] on textarea at bounding box center [498, 102] width 236 height 14
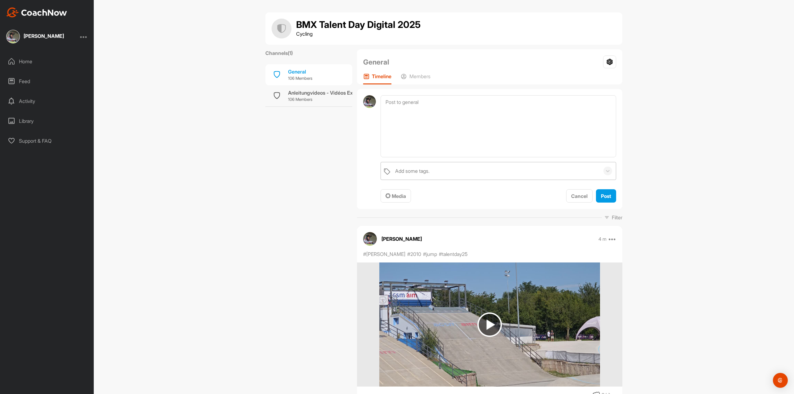
click at [434, 169] on div "Add some tags." at bounding box center [496, 170] width 208 height 17
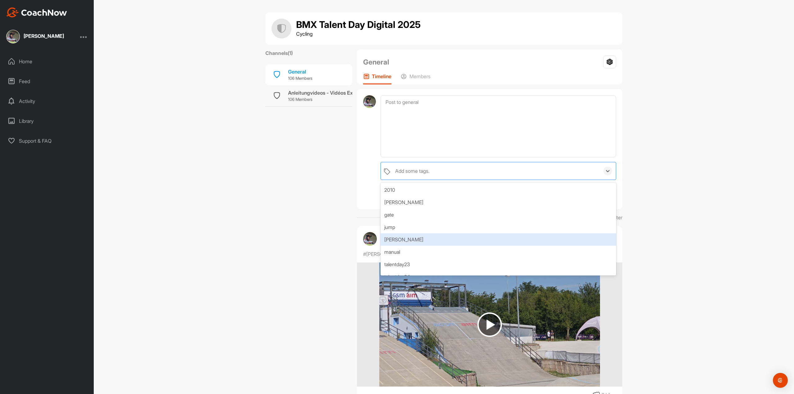
drag, startPoint x: 422, startPoint y: 187, endPoint x: 413, endPoint y: 241, distance: 55.3
click at [413, 241] on div "2010 Kirsten gate jump kirsten pollini manual talentday23 talentday24 talentday…" at bounding box center [498, 228] width 236 height 93
click at [413, 241] on div "kirsten pollini" at bounding box center [498, 239] width 236 height 12
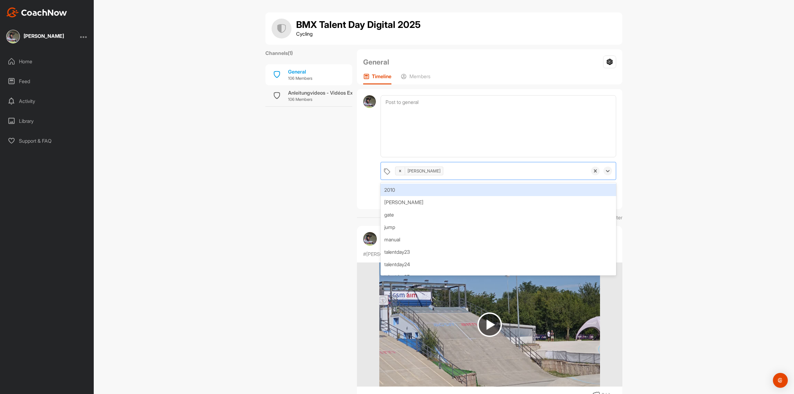
click at [460, 173] on div "kirsten pollini" at bounding box center [489, 170] width 195 height 17
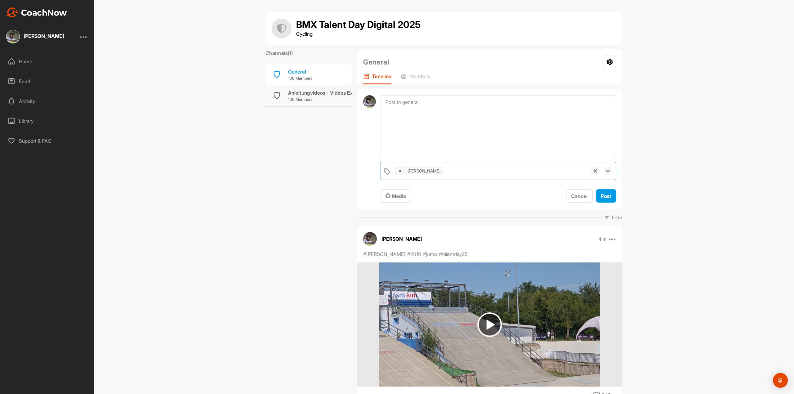
click at [467, 169] on div "kirsten pollini" at bounding box center [489, 170] width 195 height 17
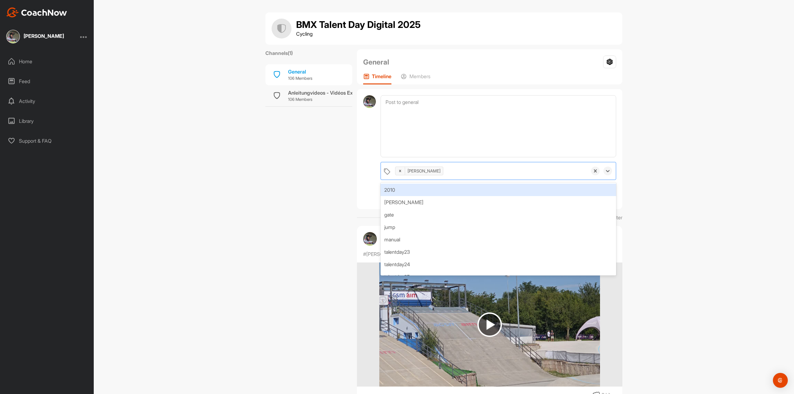
click at [437, 191] on div "2010" at bounding box center [498, 190] width 236 height 12
click at [481, 172] on div "kirsten pollini 2010" at bounding box center [489, 170] width 195 height 17
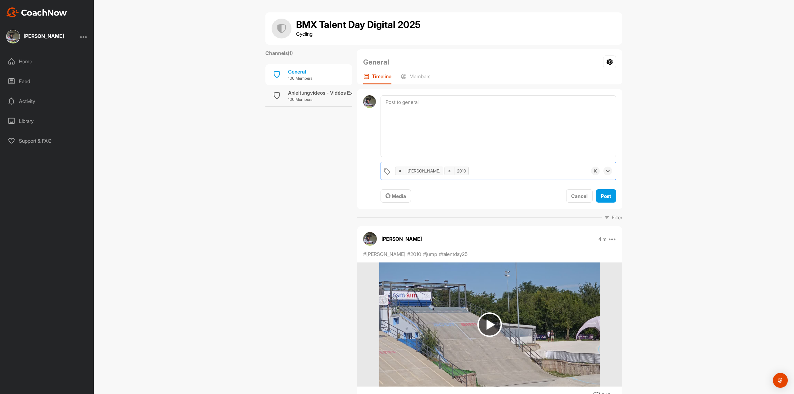
click at [481, 172] on div "kirsten pollini 2010" at bounding box center [489, 170] width 195 height 17
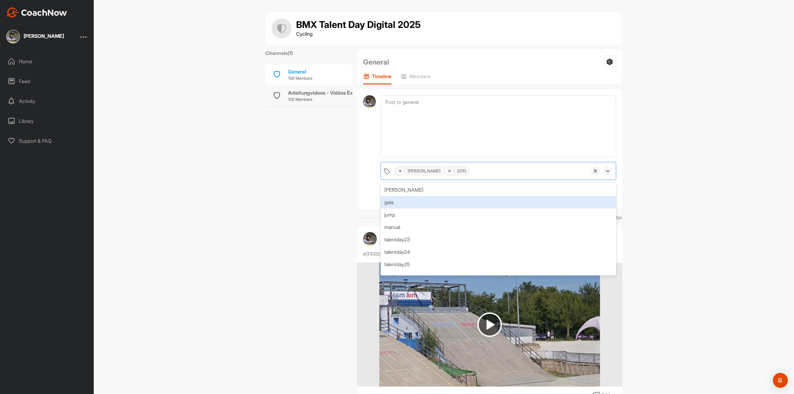
drag, startPoint x: 419, startPoint y: 265, endPoint x: 397, endPoint y: 204, distance: 65.5
click at [397, 204] on div "Kirsten gate jump manual talentday23 talentday24 talentday25 track" at bounding box center [498, 228] width 236 height 93
click at [397, 204] on div "gate" at bounding box center [498, 202] width 236 height 12
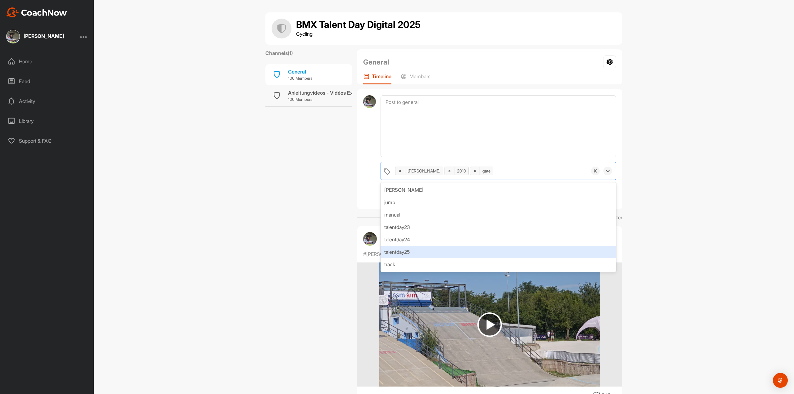
click at [415, 253] on div "talentday25" at bounding box center [498, 252] width 236 height 12
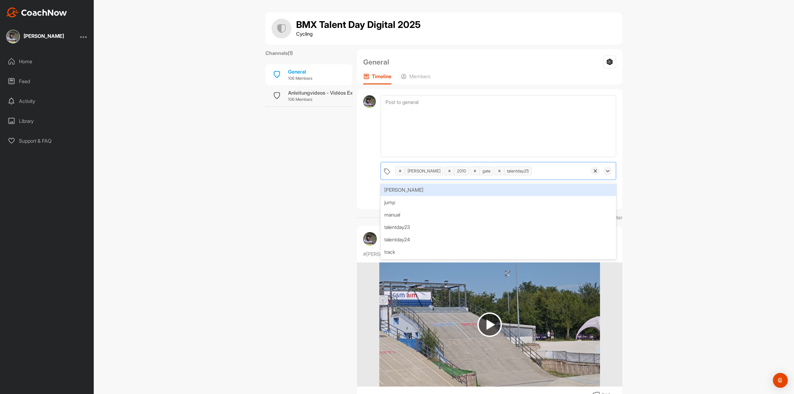
click at [703, 136] on div "BMX Talent Day Digital 2025 Cycling Channels ( 1 ) General 106 Members Anleitun…" at bounding box center [444, 197] width 700 height 394
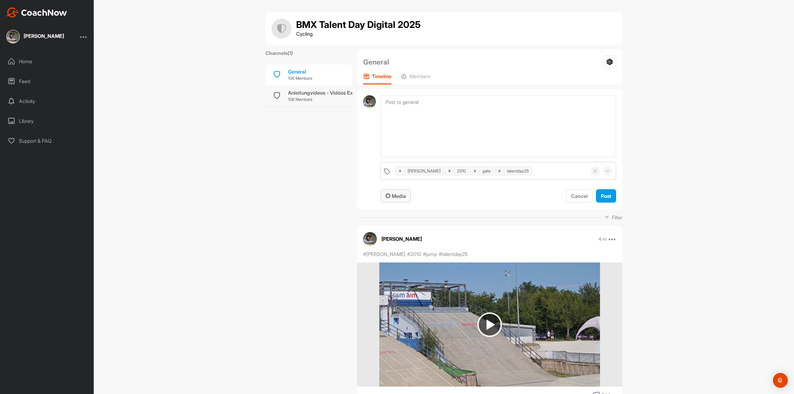
click at [394, 198] on span "Media" at bounding box center [395, 196] width 20 height 6
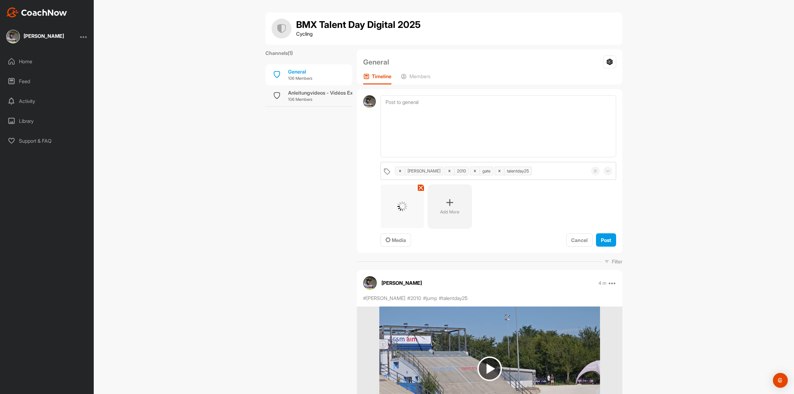
click at [607, 242] on span "Post" at bounding box center [606, 240] width 10 height 6
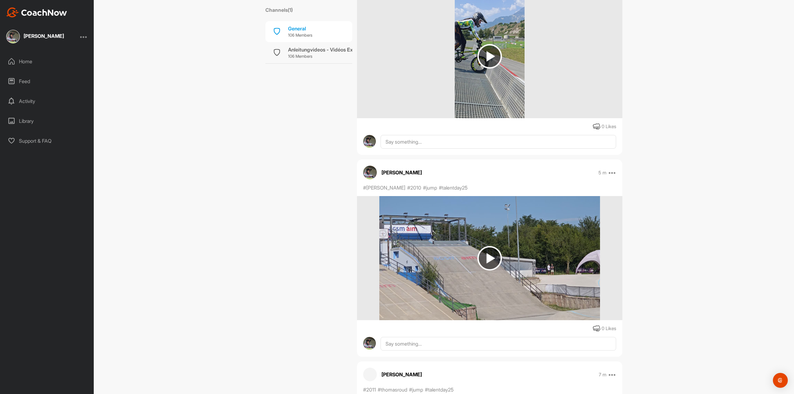
scroll to position [171, 0]
